Goal: Use online tool/utility: Utilize a website feature to perform a specific function

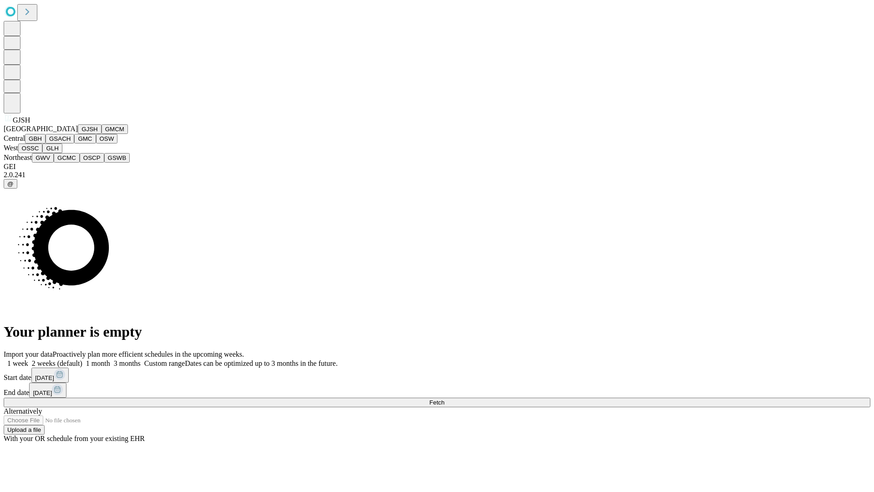
click at [78, 134] on button "GJSH" at bounding box center [90, 129] width 24 height 10
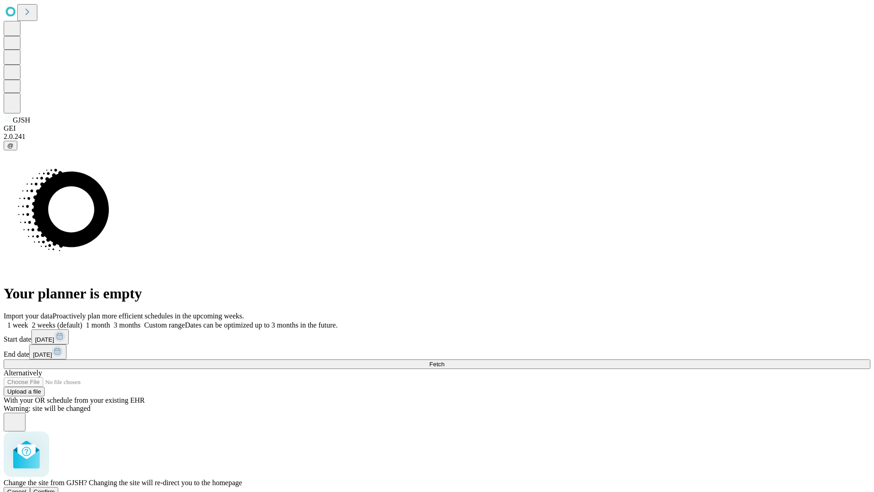
click at [55, 488] on span "Confirm" at bounding box center [44, 491] width 21 height 7
click at [110, 321] on label "1 month" at bounding box center [96, 325] width 28 height 8
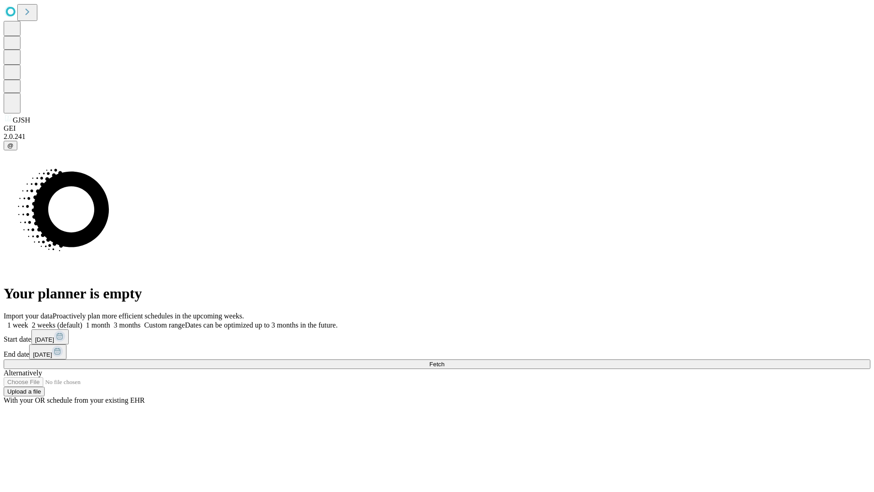
click at [444, 361] on span "Fetch" at bounding box center [436, 364] width 15 height 7
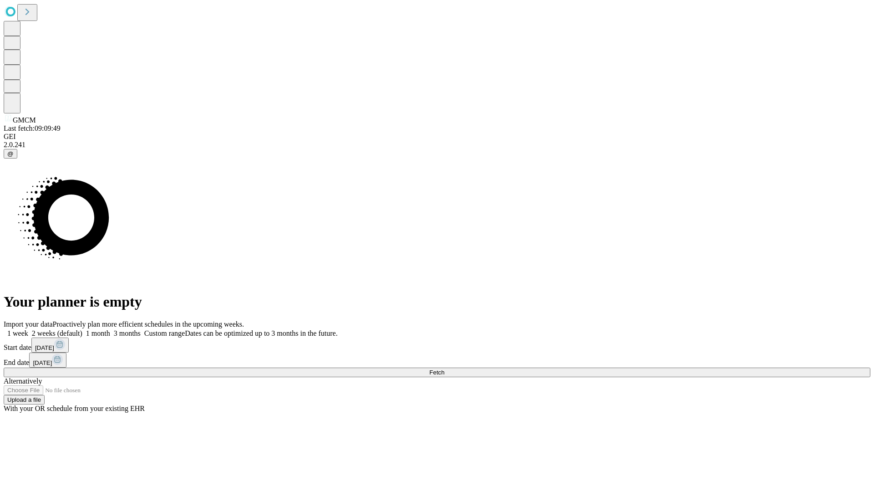
click at [110, 329] on label "1 month" at bounding box center [96, 333] width 28 height 8
click at [444, 369] on span "Fetch" at bounding box center [436, 372] width 15 height 7
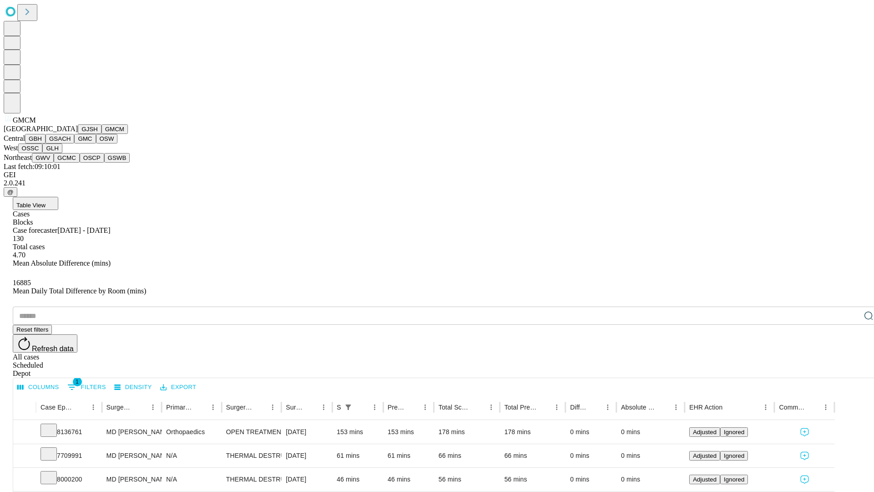
click at [46, 143] on button "GBH" at bounding box center [35, 139] width 20 height 10
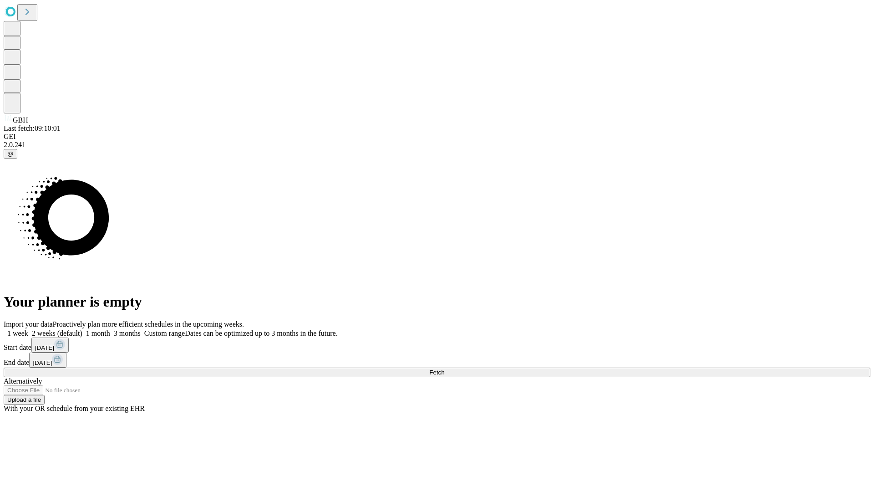
click at [110, 329] on label "1 month" at bounding box center [96, 333] width 28 height 8
click at [444, 369] on span "Fetch" at bounding box center [436, 372] width 15 height 7
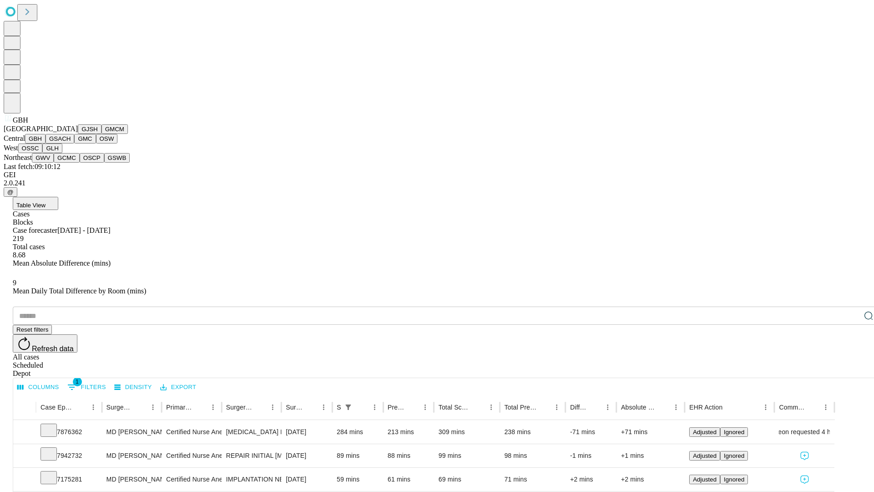
click at [71, 143] on button "GSACH" at bounding box center [60, 139] width 29 height 10
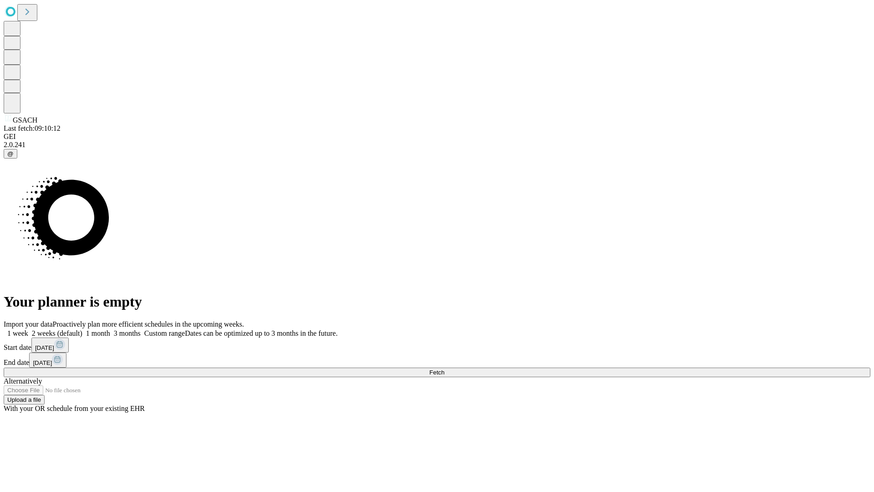
click at [444, 369] on span "Fetch" at bounding box center [436, 372] width 15 height 7
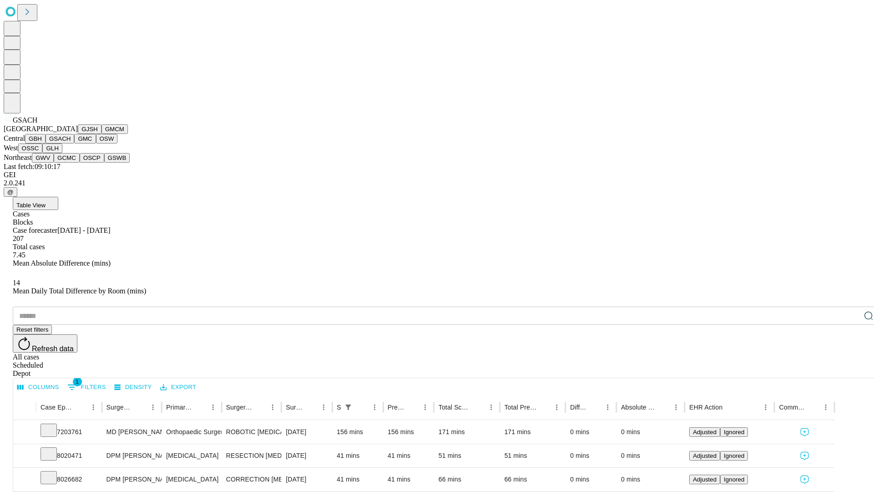
click at [74, 143] on button "GMC" at bounding box center [84, 139] width 21 height 10
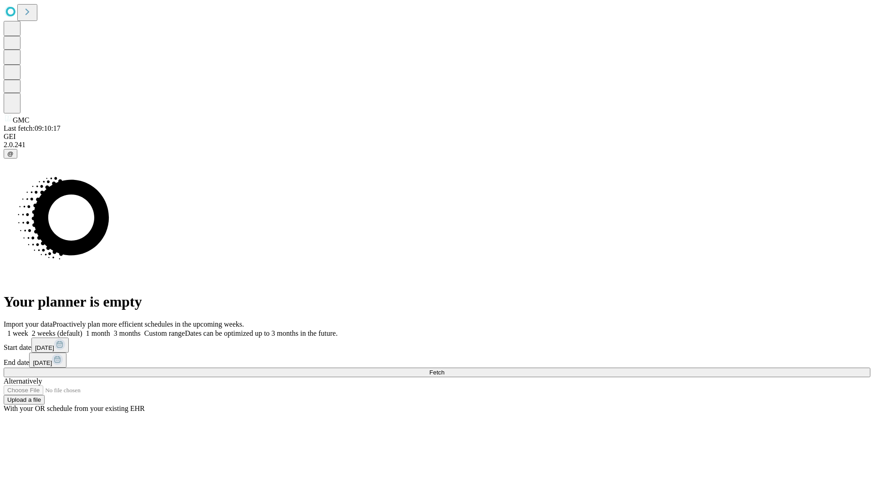
click at [110, 329] on label "1 month" at bounding box center [96, 333] width 28 height 8
click at [444, 369] on span "Fetch" at bounding box center [436, 372] width 15 height 7
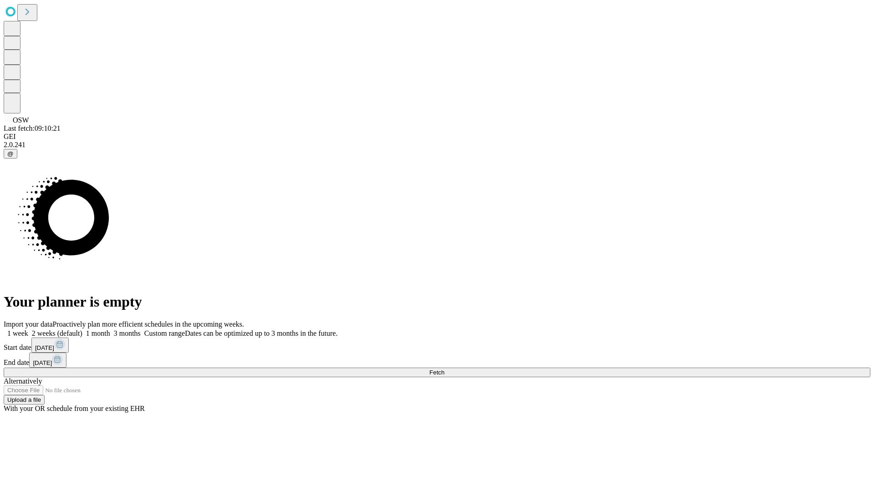
click at [110, 329] on label "1 month" at bounding box center [96, 333] width 28 height 8
click at [444, 369] on span "Fetch" at bounding box center [436, 372] width 15 height 7
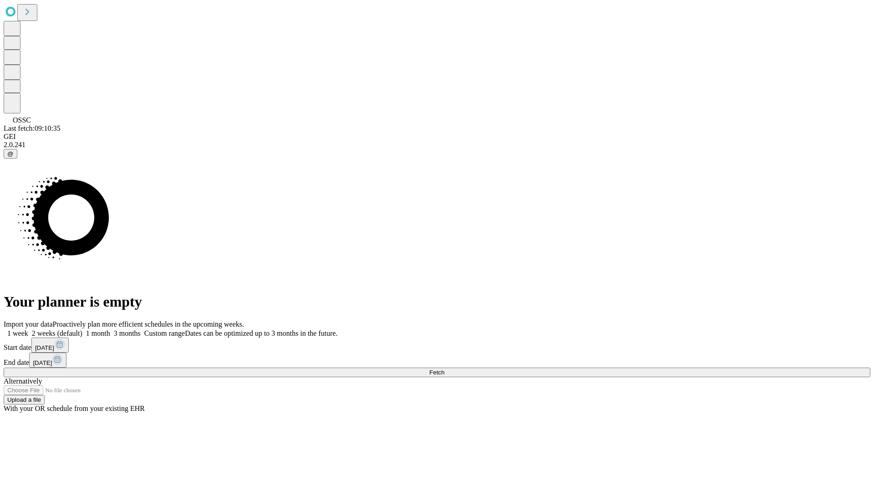
click at [110, 329] on label "1 month" at bounding box center [96, 333] width 28 height 8
click at [444, 369] on span "Fetch" at bounding box center [436, 372] width 15 height 7
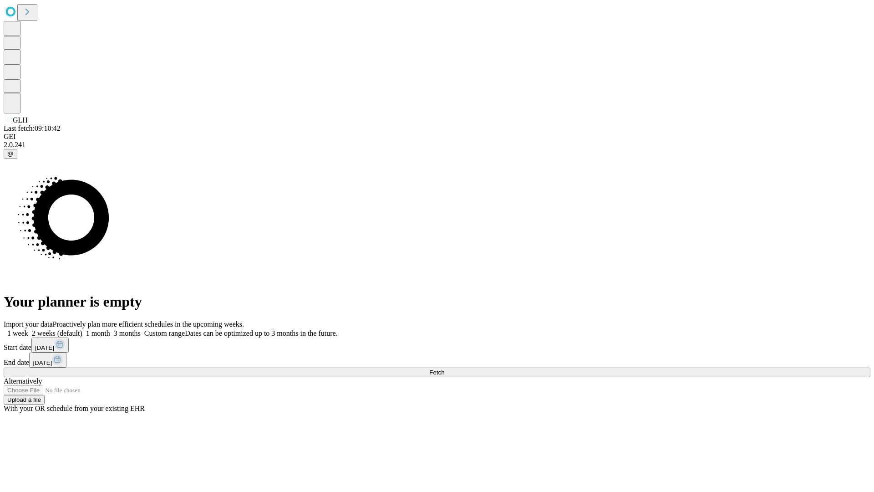
click at [110, 329] on label "1 month" at bounding box center [96, 333] width 28 height 8
click at [444, 369] on span "Fetch" at bounding box center [436, 372] width 15 height 7
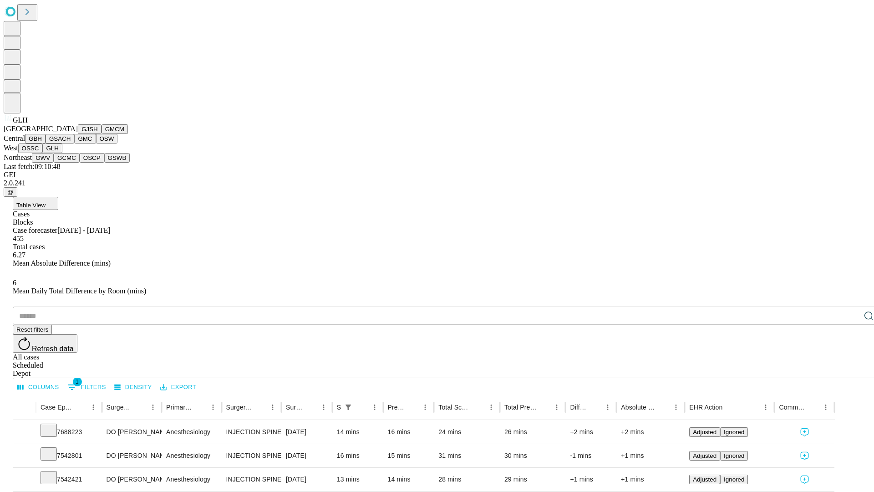
click at [54, 163] on button "GWV" at bounding box center [43, 158] width 22 height 10
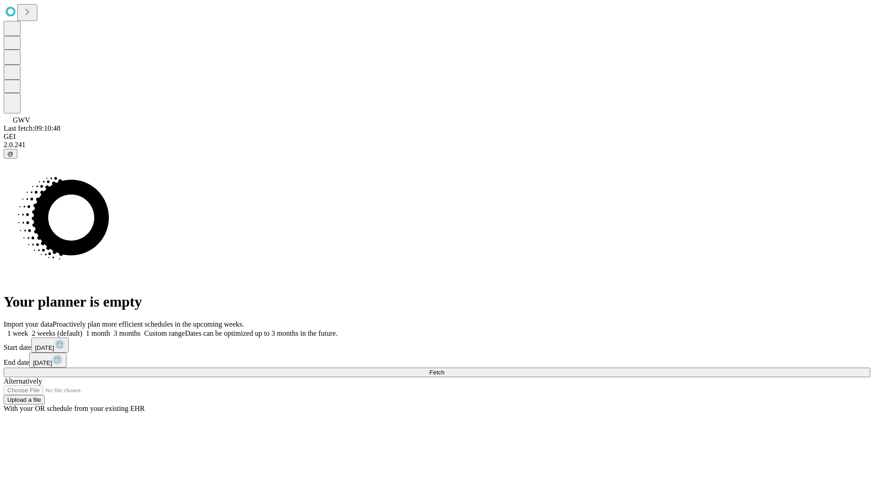
click at [110, 329] on label "1 month" at bounding box center [96, 333] width 28 height 8
click at [444, 369] on span "Fetch" at bounding box center [436, 372] width 15 height 7
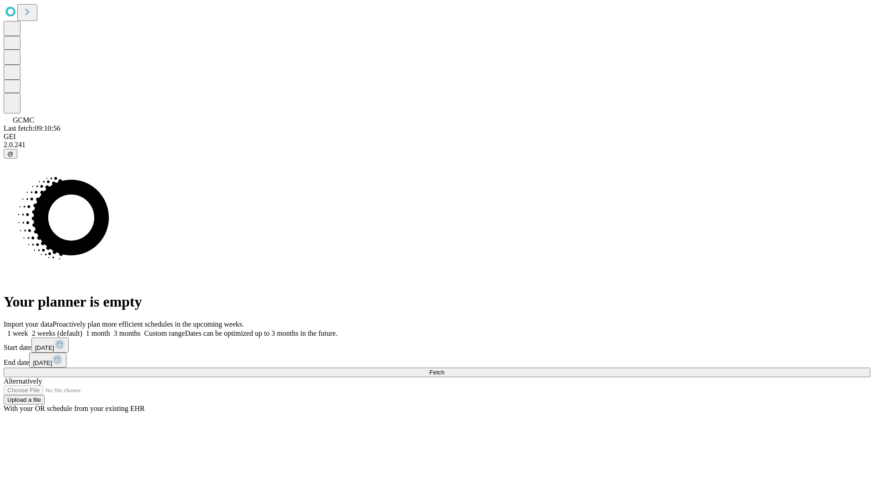
click at [110, 329] on label "1 month" at bounding box center [96, 333] width 28 height 8
click at [444, 369] on span "Fetch" at bounding box center [436, 372] width 15 height 7
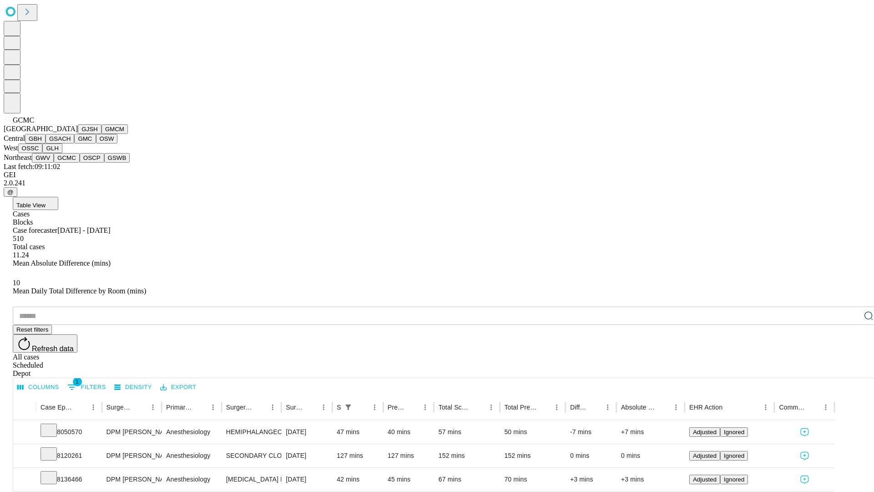
click at [80, 163] on button "OSCP" at bounding box center [92, 158] width 25 height 10
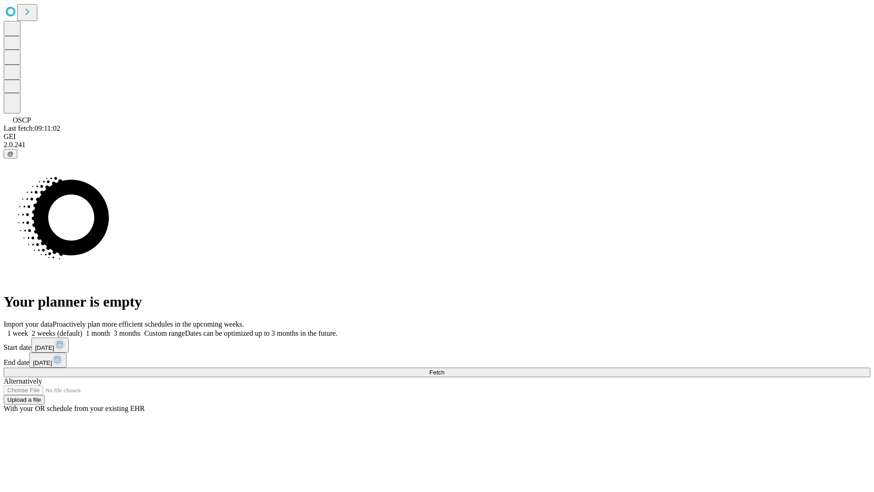
click at [110, 329] on label "1 month" at bounding box center [96, 333] width 28 height 8
click at [444, 369] on span "Fetch" at bounding box center [436, 372] width 15 height 7
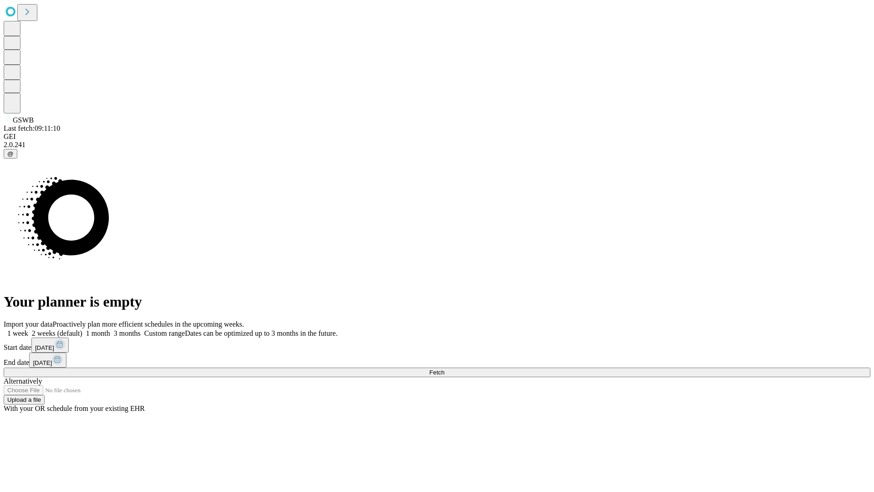
click at [110, 329] on label "1 month" at bounding box center [96, 333] width 28 height 8
click at [444, 369] on span "Fetch" at bounding box center [436, 372] width 15 height 7
